Goal: Task Accomplishment & Management: Manage account settings

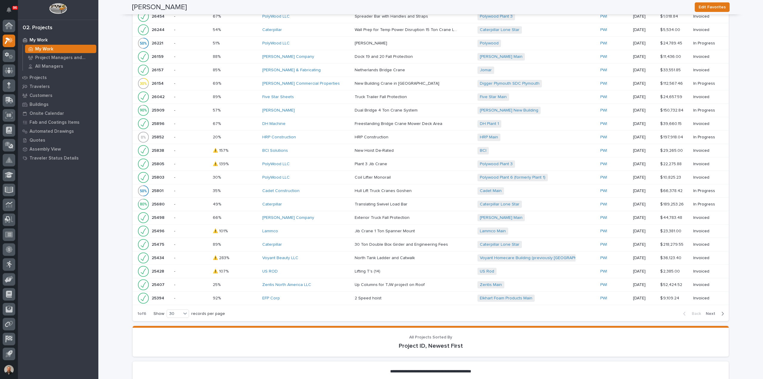
click at [42, 40] on p "My Work" at bounding box center [39, 40] width 18 height 5
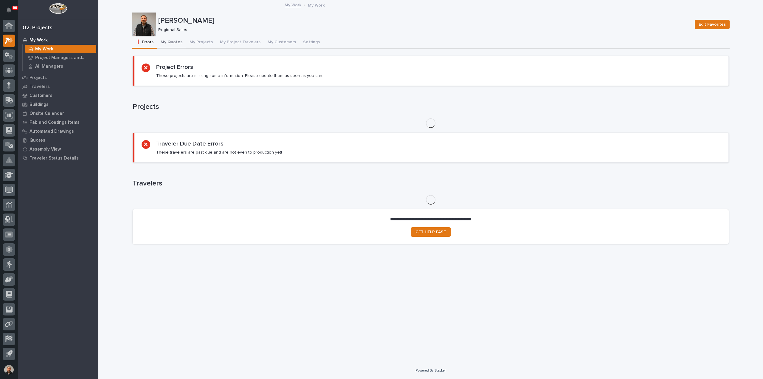
click at [177, 42] on button "My Quotes" at bounding box center [171, 42] width 29 height 13
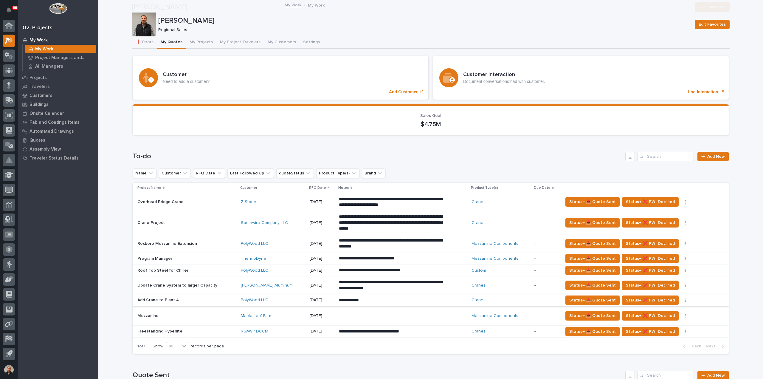
scroll to position [119, 0]
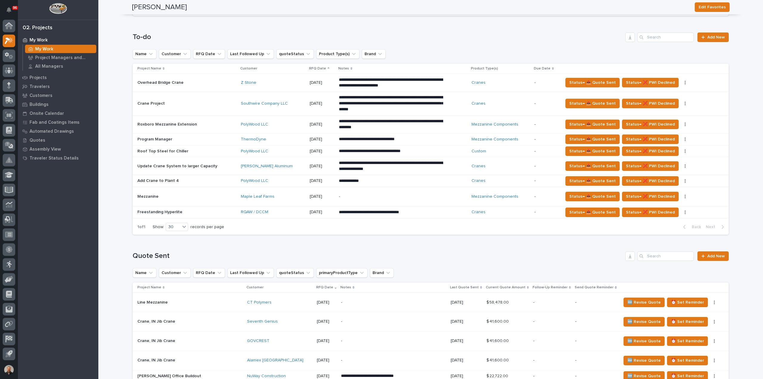
click at [150, 180] on p "Add Crane to Plant 4" at bounding box center [158, 180] width 43 height 6
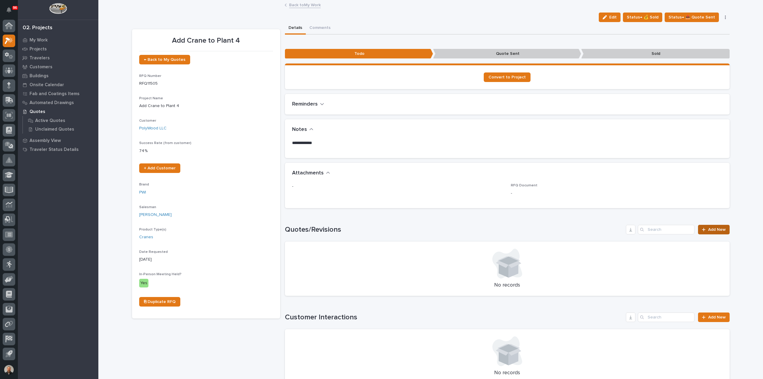
click at [712, 229] on span "Add New" at bounding box center [717, 229] width 18 height 4
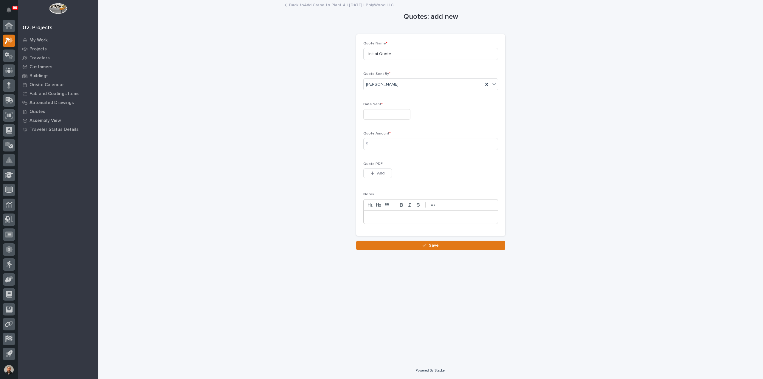
click at [374, 114] on input "text" at bounding box center [386, 114] width 47 height 10
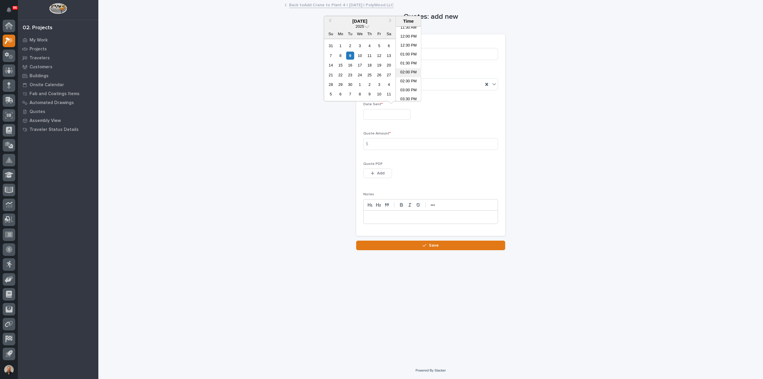
click at [405, 71] on li "02:00 PM" at bounding box center [408, 72] width 25 height 9
type input "**********"
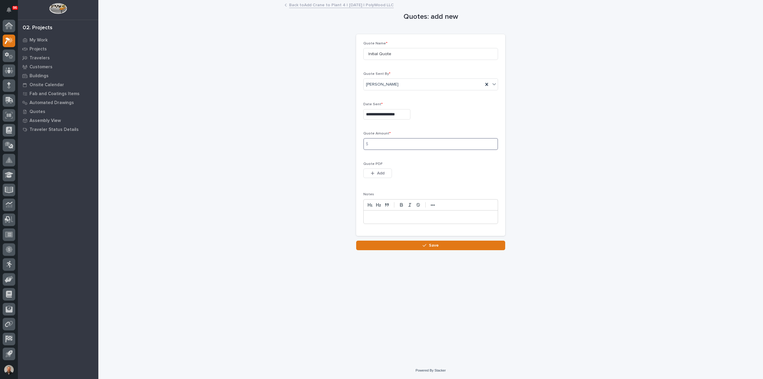
click at [381, 145] on input at bounding box center [430, 144] width 135 height 12
click at [381, 142] on input at bounding box center [430, 144] width 135 height 12
type input "45753"
click at [377, 172] on span "Add" at bounding box center [380, 173] width 7 height 5
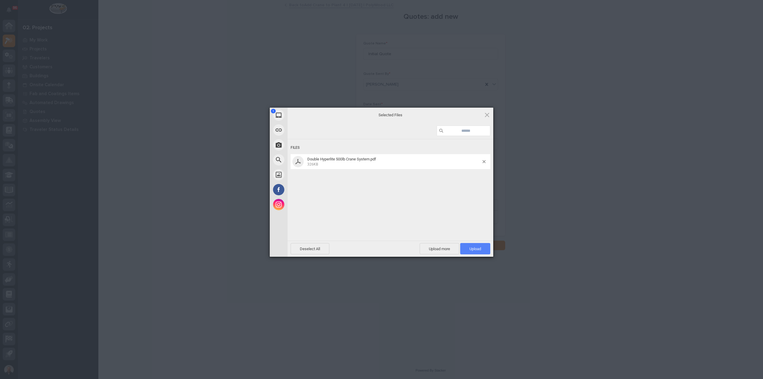
click at [481, 249] on span "Upload 1" at bounding box center [475, 248] width 30 height 11
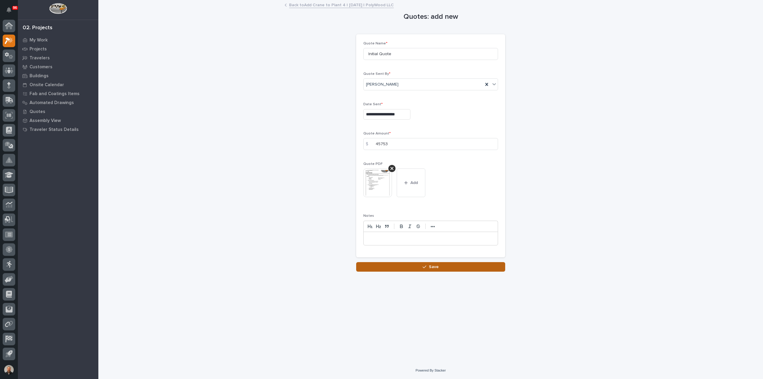
click at [436, 265] on span "Save" at bounding box center [434, 266] width 10 height 5
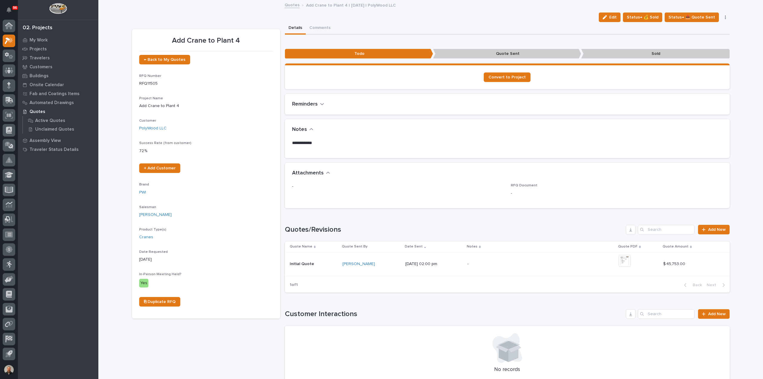
click at [288, 5] on link "Quotes" at bounding box center [292, 4] width 15 height 7
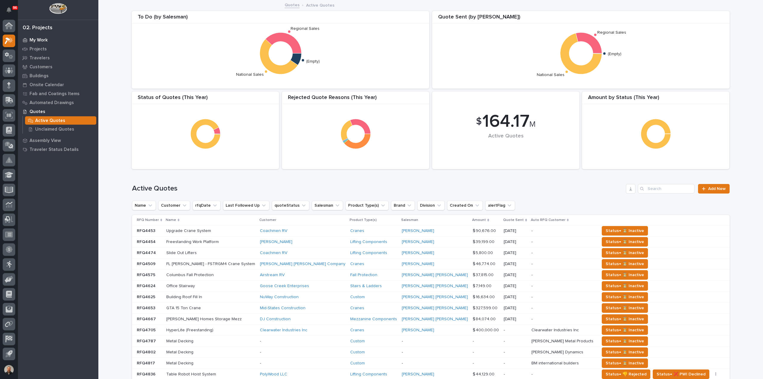
click at [37, 38] on p "My Work" at bounding box center [39, 40] width 18 height 5
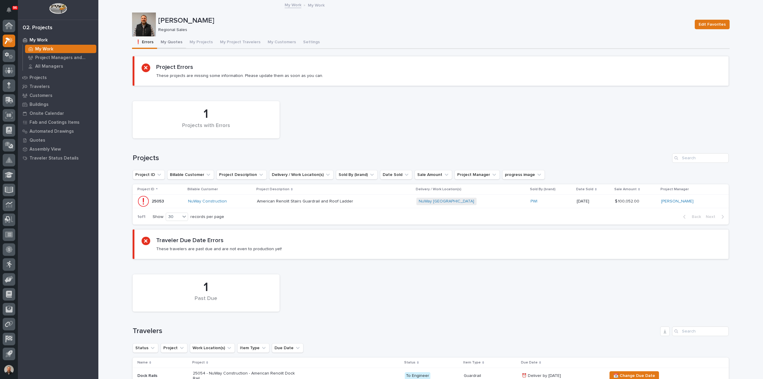
click at [170, 42] on button "My Quotes" at bounding box center [171, 42] width 29 height 13
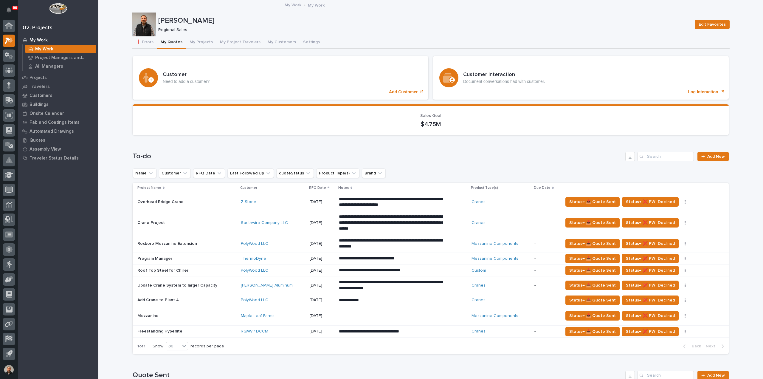
scroll to position [149, 0]
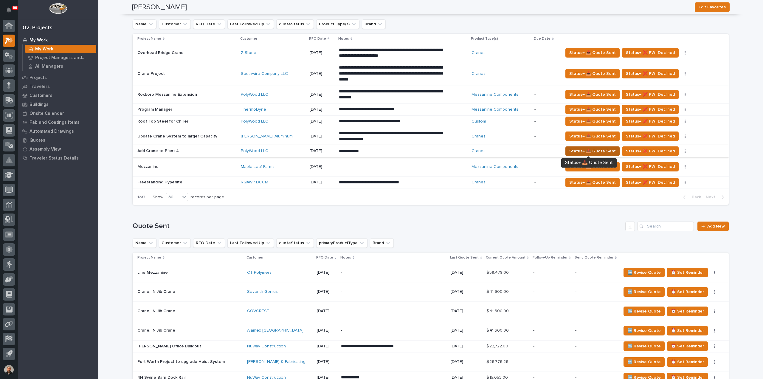
click at [592, 149] on span "Status→ 📤 Quote Sent" at bounding box center [592, 151] width 47 height 7
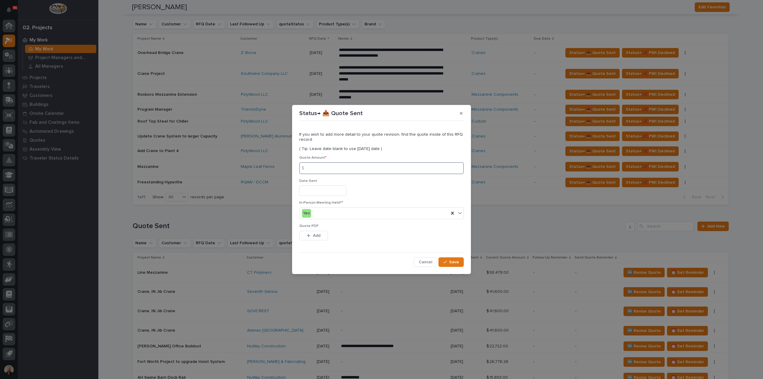
click at [323, 170] on input at bounding box center [381, 168] width 165 height 12
type input "45753"
click at [320, 193] on input "text" at bounding box center [322, 190] width 47 height 10
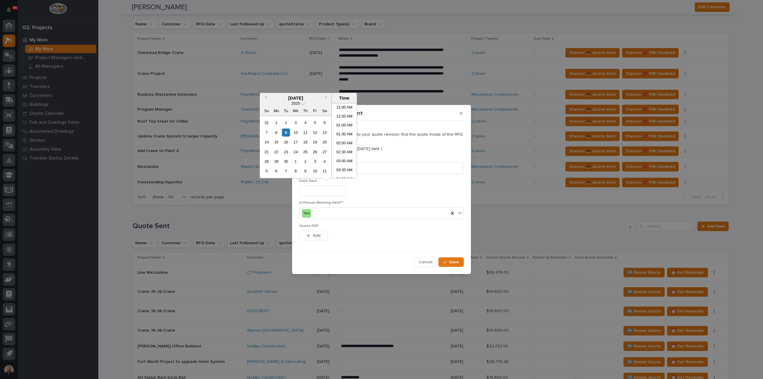
scroll to position [209, 0]
click at [345, 150] on li "02:00 PM" at bounding box center [344, 149] width 25 height 9
type input "**********"
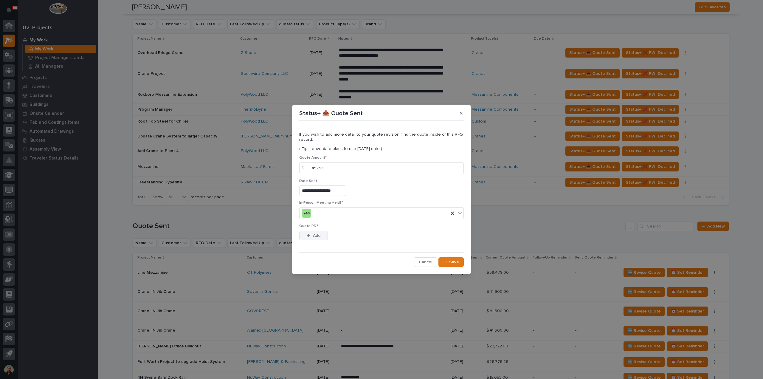
click at [314, 238] on span "Add" at bounding box center [316, 235] width 7 height 5
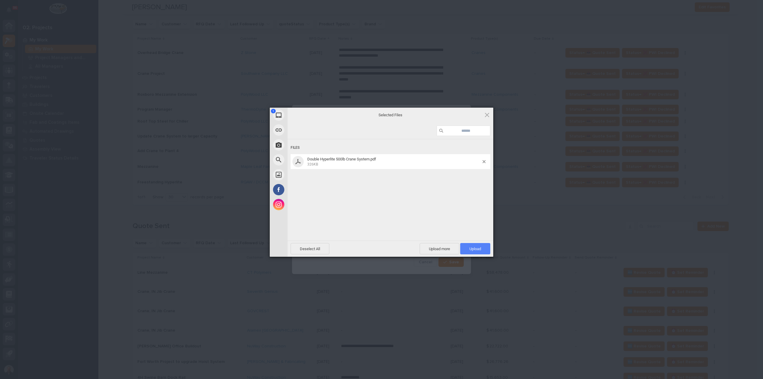
click at [475, 247] on span "Upload 1" at bounding box center [476, 249] width 12 height 4
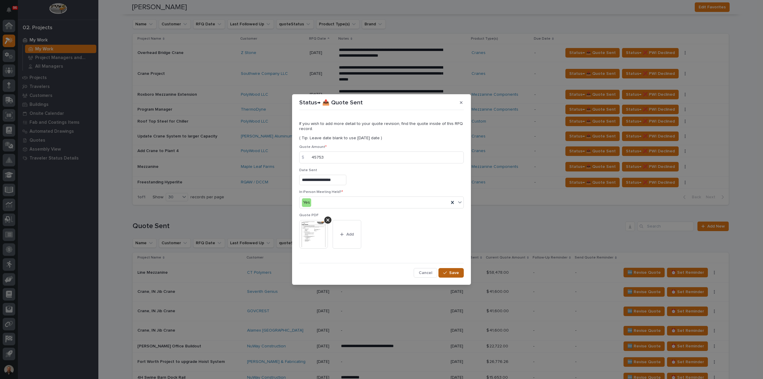
click at [449, 273] on div "button" at bounding box center [446, 273] width 6 height 4
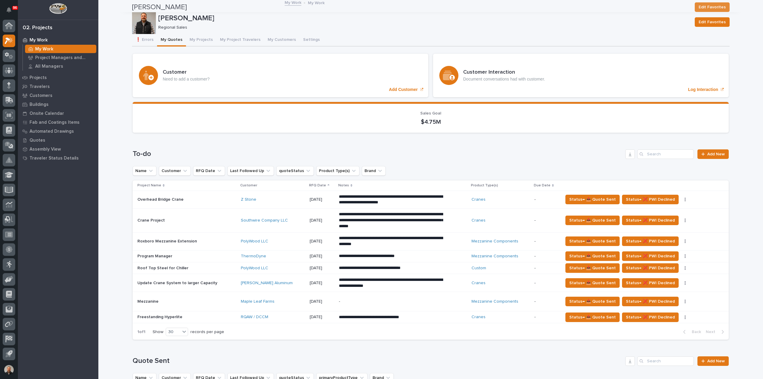
scroll to position [0, 0]
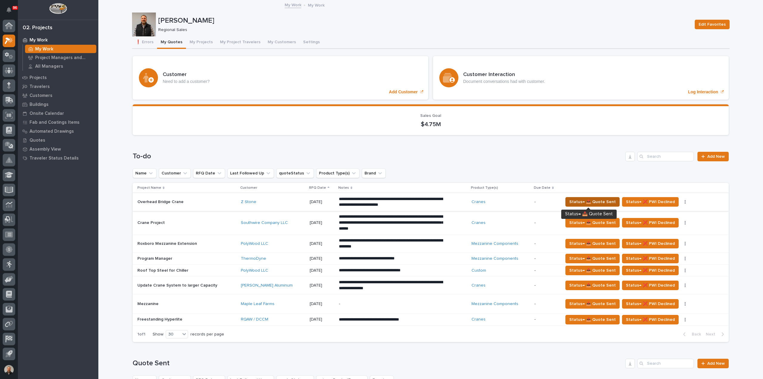
click at [601, 201] on span "Status→ 📤 Quote Sent" at bounding box center [592, 201] width 47 height 7
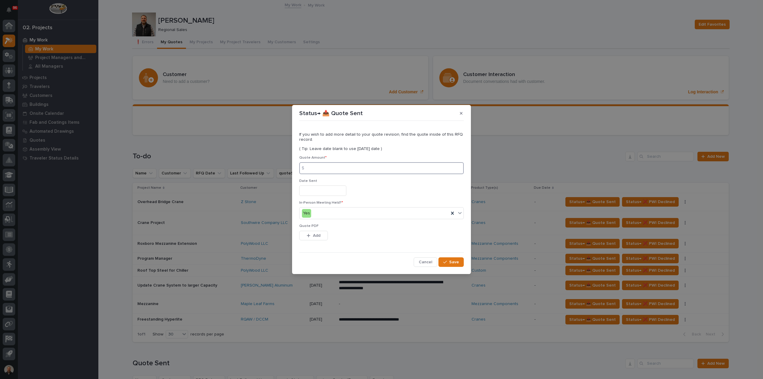
click at [331, 170] on input at bounding box center [381, 168] width 165 height 12
type input "174869"
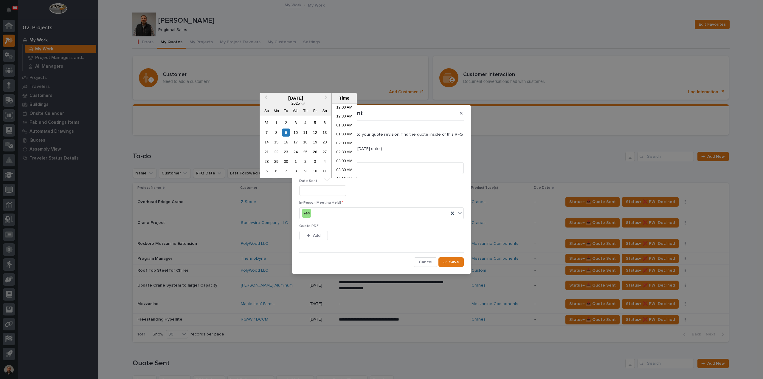
click at [317, 190] on input "text" at bounding box center [322, 190] width 47 height 10
click at [266, 99] on span "Previous Month" at bounding box center [266, 98] width 0 height 8
click at [277, 151] on div "18" at bounding box center [276, 152] width 8 height 8
click at [343, 151] on li "02:00 PM" at bounding box center [344, 149] width 25 height 9
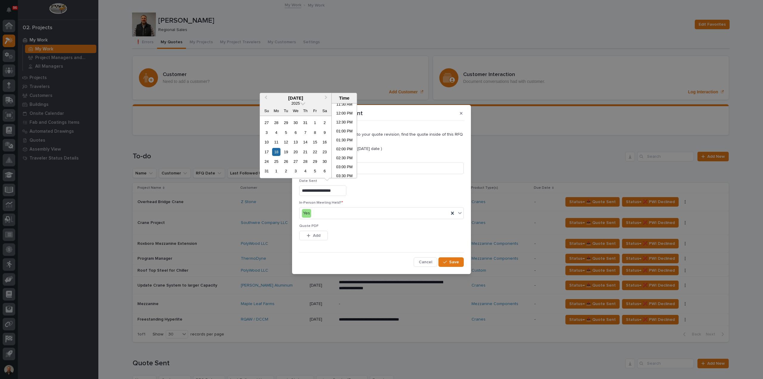
type input "**********"
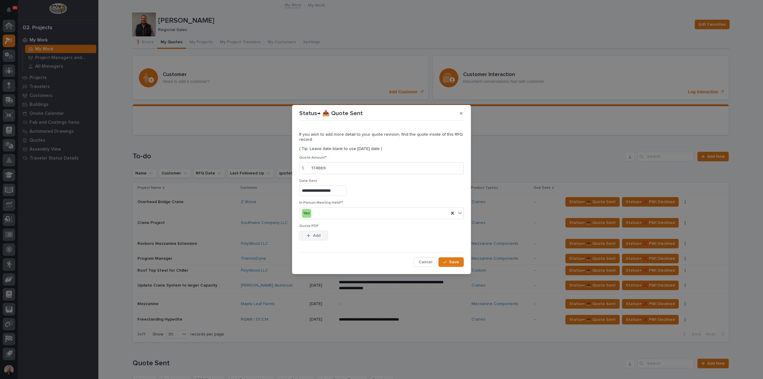
click at [311, 235] on div "button" at bounding box center [310, 235] width 6 height 4
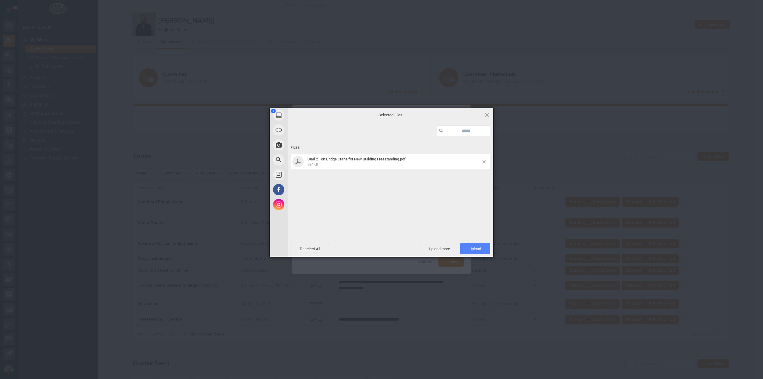
click at [472, 250] on span "Upload 1" at bounding box center [476, 249] width 12 height 4
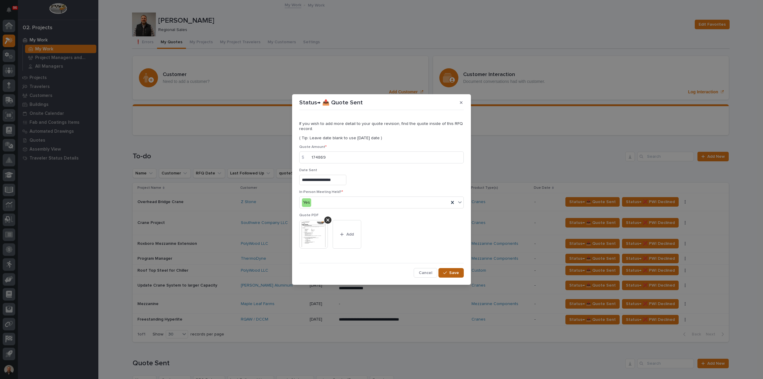
click at [453, 274] on span "Save" at bounding box center [454, 272] width 10 height 5
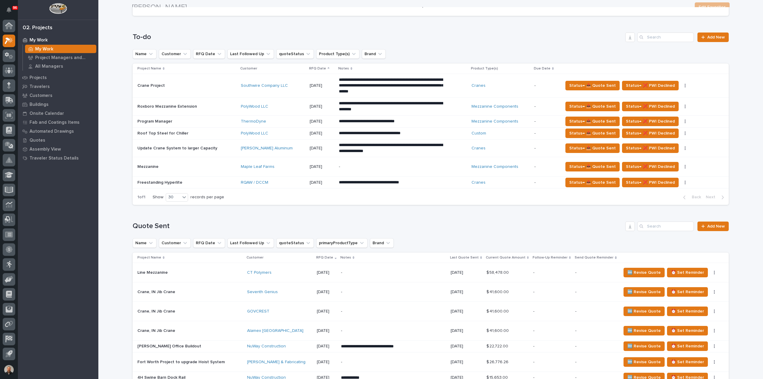
scroll to position [0, 0]
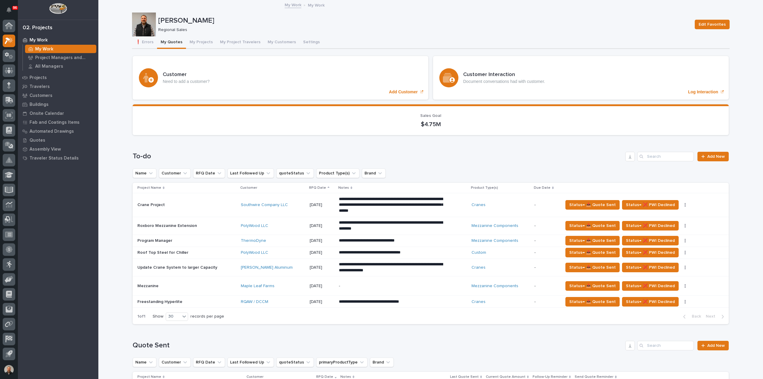
click at [150, 299] on p "Freestanding Hyperlite" at bounding box center [160, 301] width 46 height 6
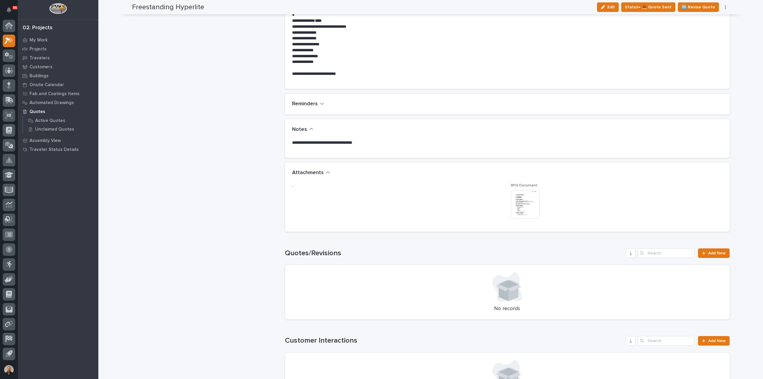
scroll to position [339, 0]
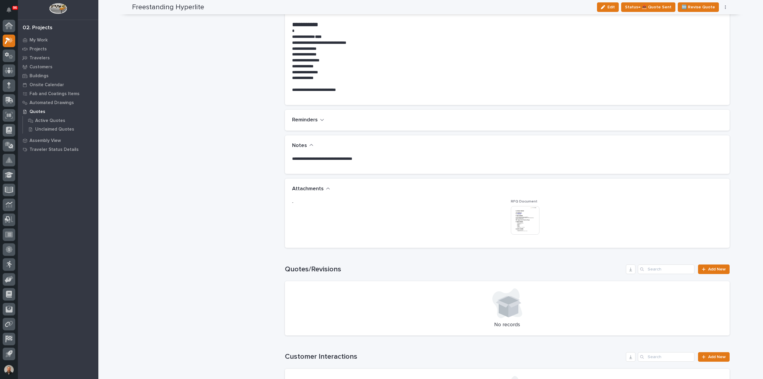
click at [519, 223] on img at bounding box center [525, 220] width 29 height 29
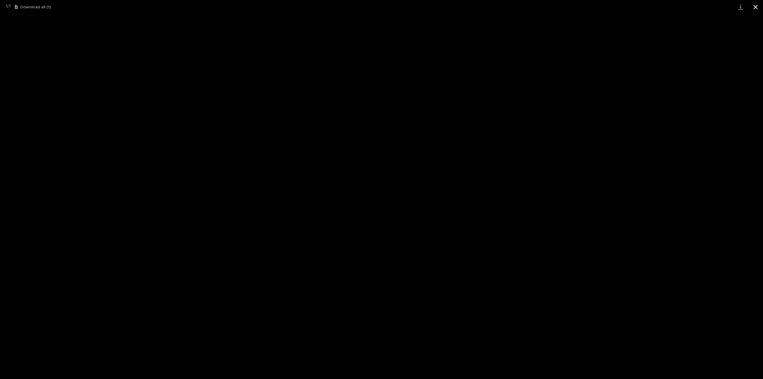
click at [755, 7] on button "Close gallery" at bounding box center [755, 7] width 15 height 14
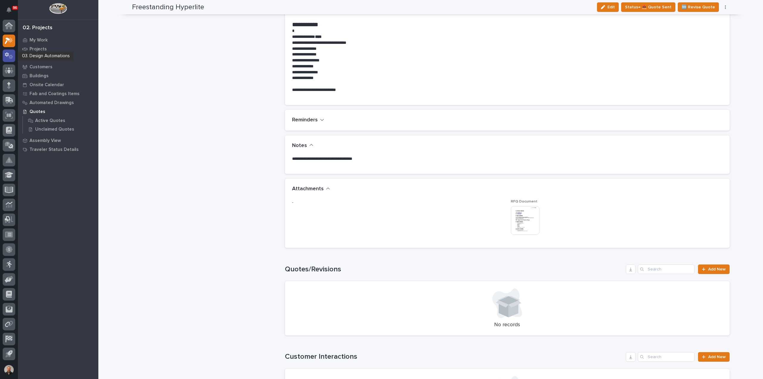
click at [8, 55] on icon at bounding box center [7, 54] width 4 height 4
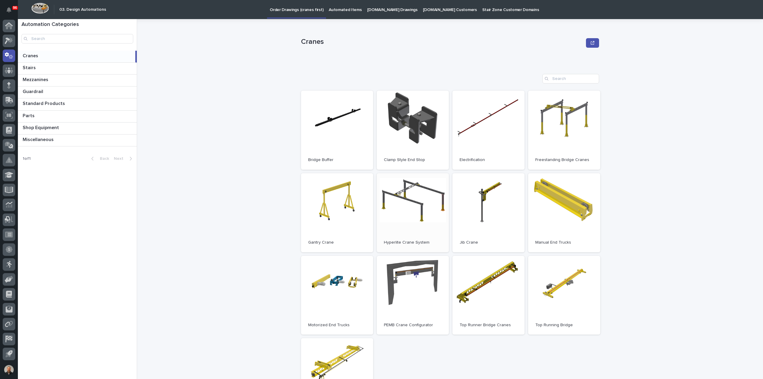
click at [411, 200] on link "Open" at bounding box center [413, 212] width 72 height 79
